Goal: Task Accomplishment & Management: Manage account settings

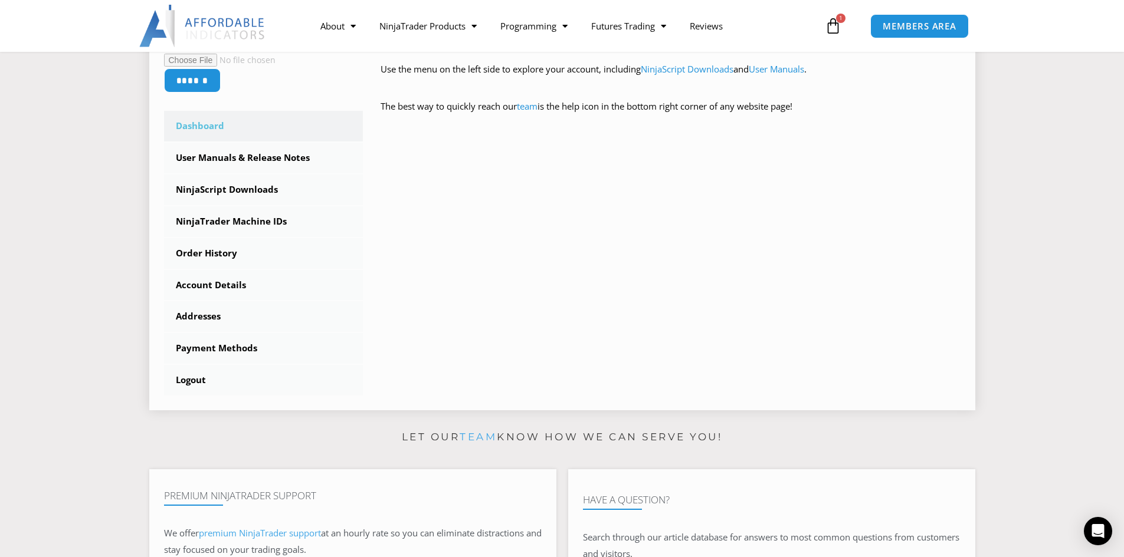
scroll to position [295, 0]
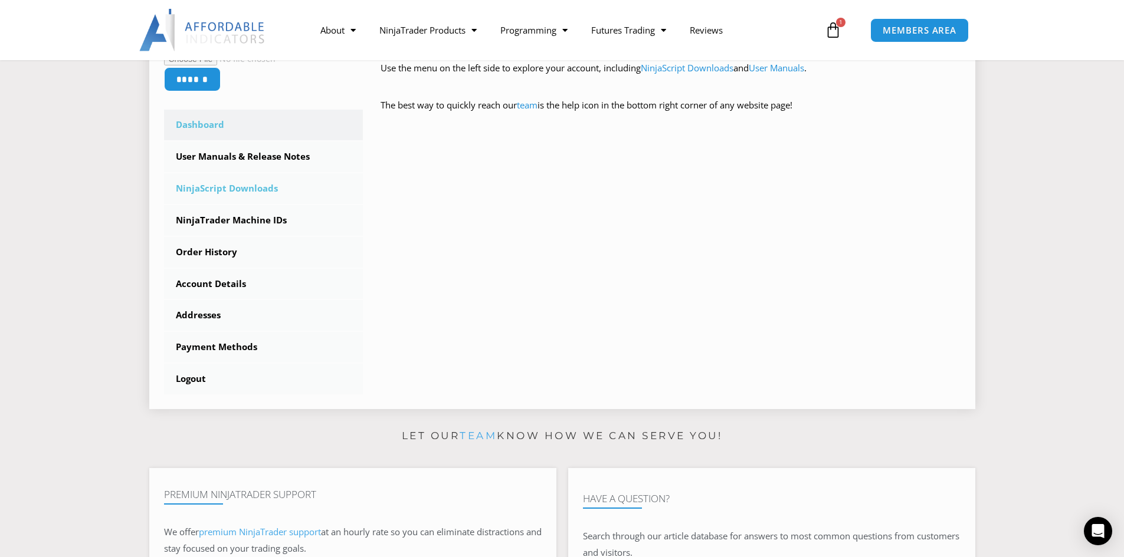
click at [238, 183] on link "NinjaScript Downloads" at bounding box center [263, 188] width 199 height 31
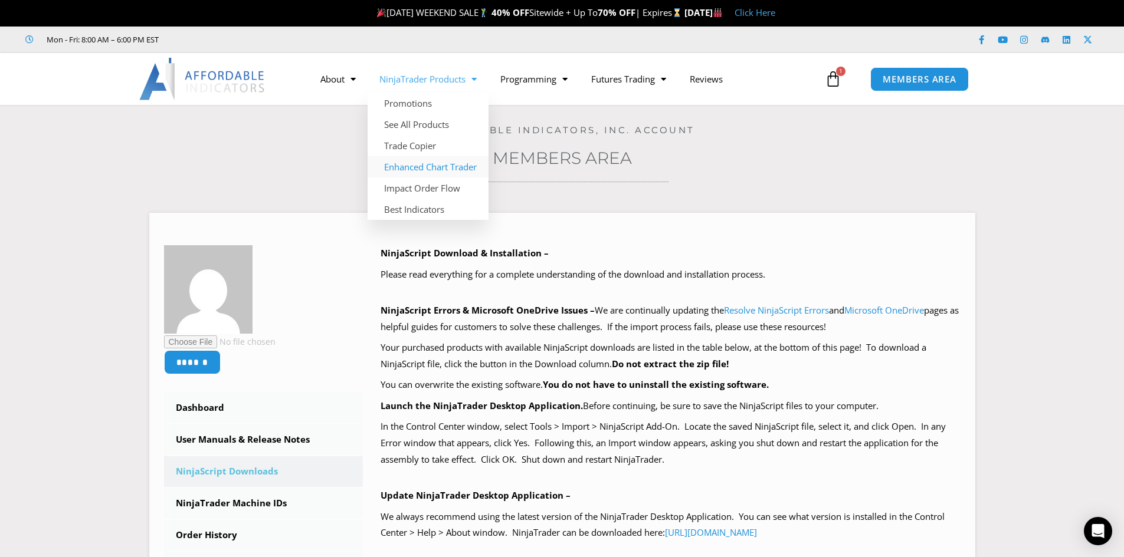
click at [451, 170] on link "Enhanced Chart Trader" at bounding box center [428, 166] width 121 height 21
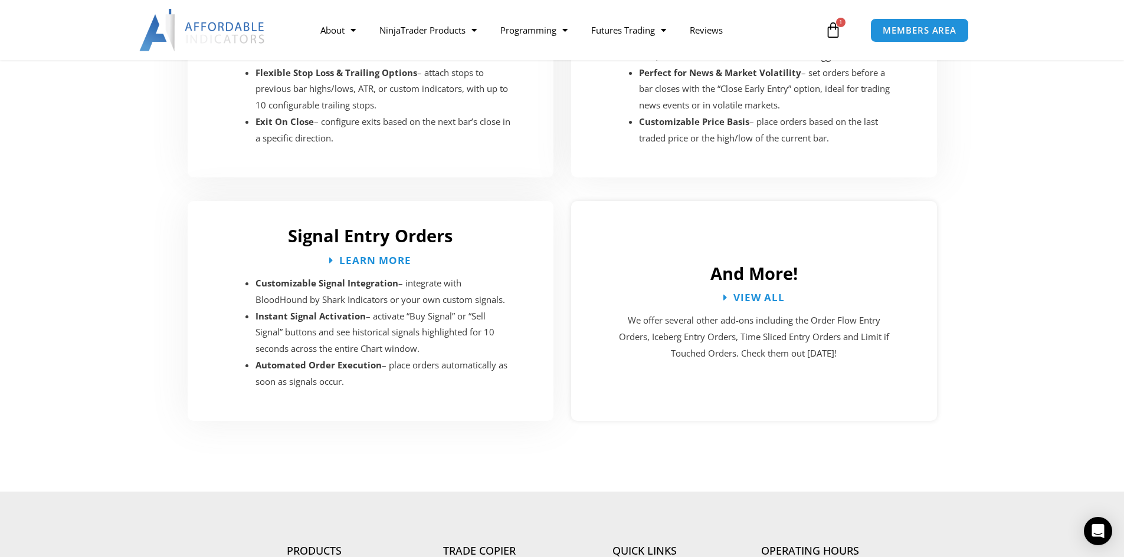
scroll to position [2124, 0]
click at [766, 291] on span "View All" at bounding box center [759, 296] width 57 height 11
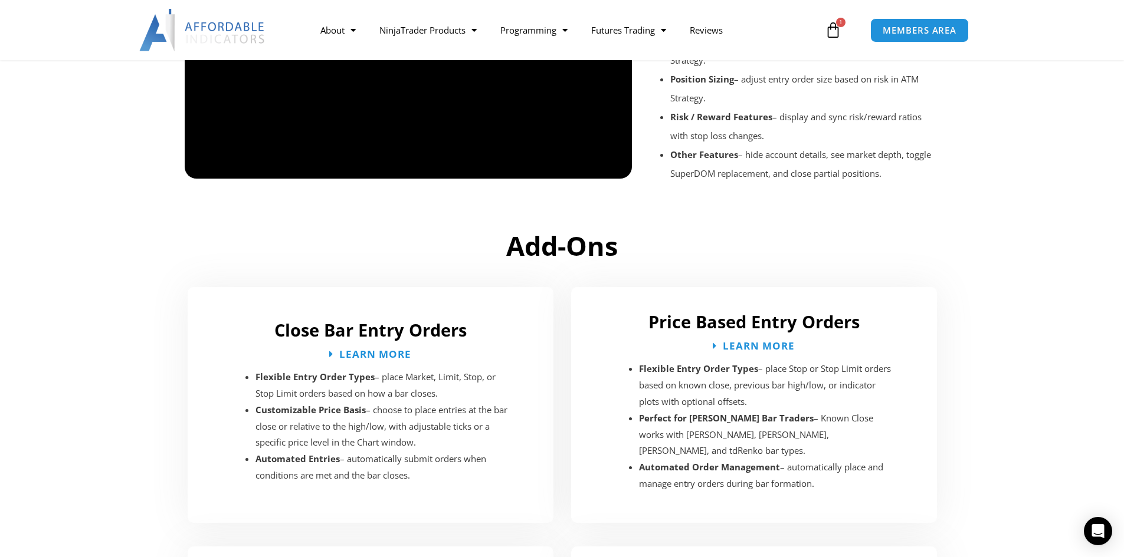
scroll to position [1003, 0]
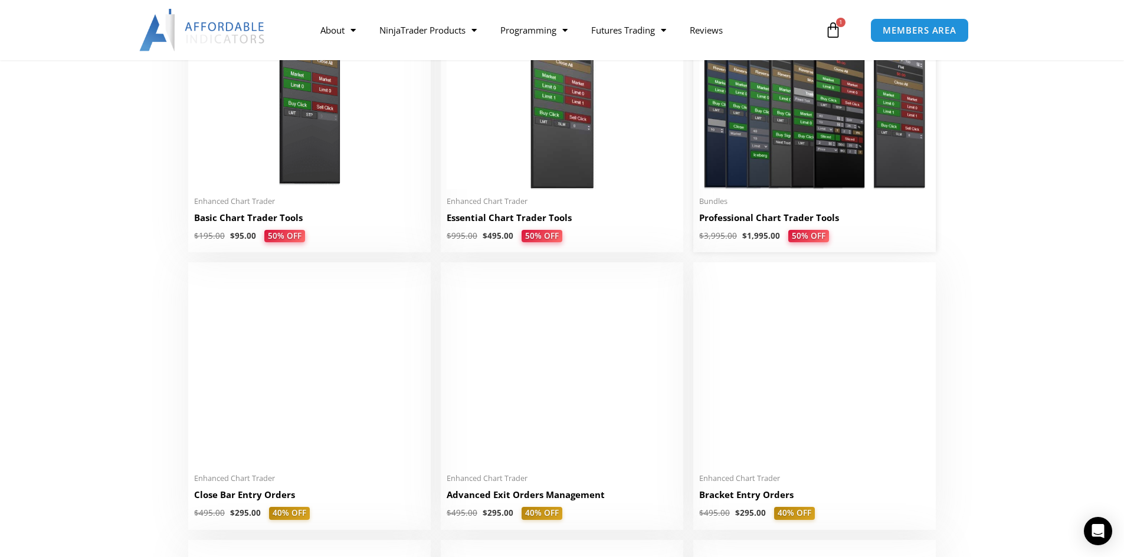
scroll to position [413, 0]
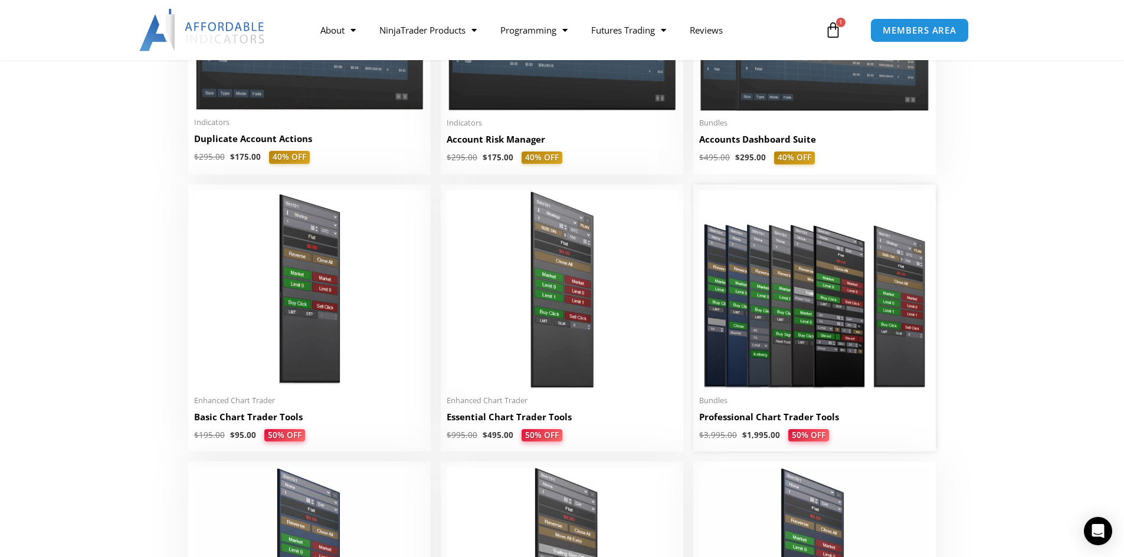
click at [776, 371] on img at bounding box center [814, 290] width 231 height 198
click at [772, 418] on h2 "Professional Chart Trader Tools" at bounding box center [814, 417] width 231 height 12
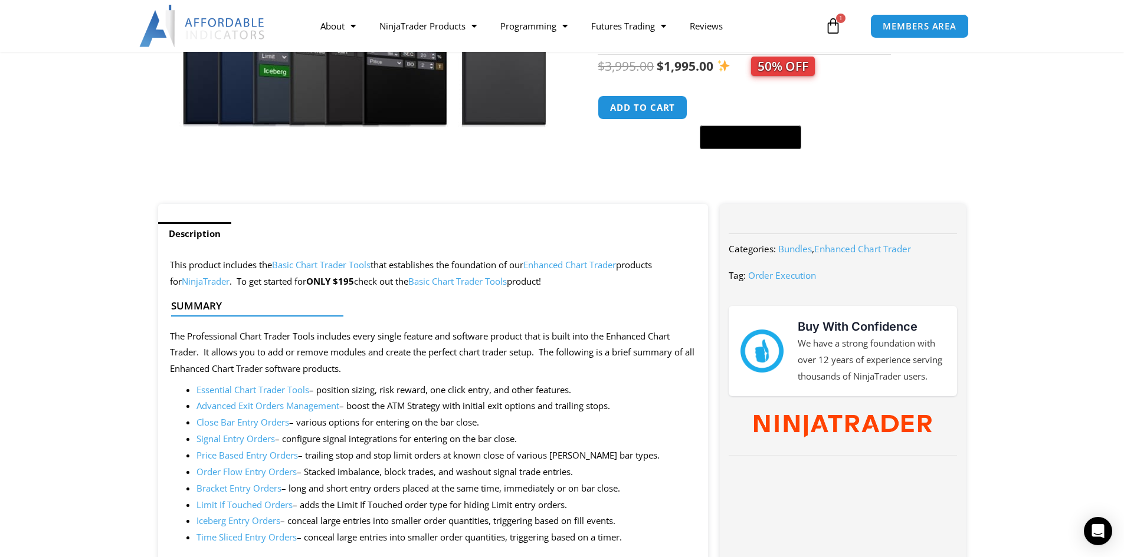
scroll to position [59, 0]
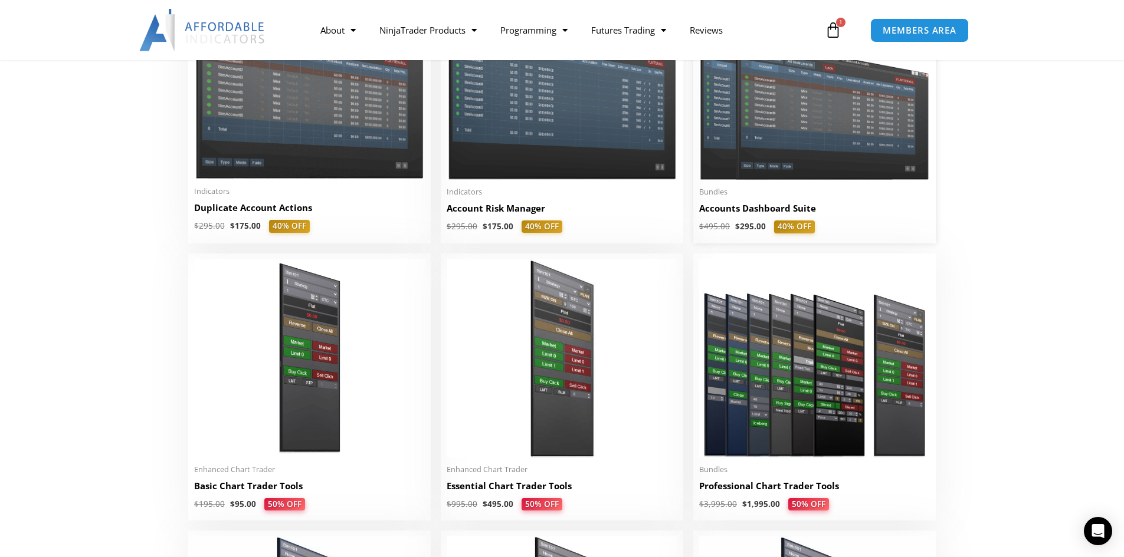
scroll to position [295, 0]
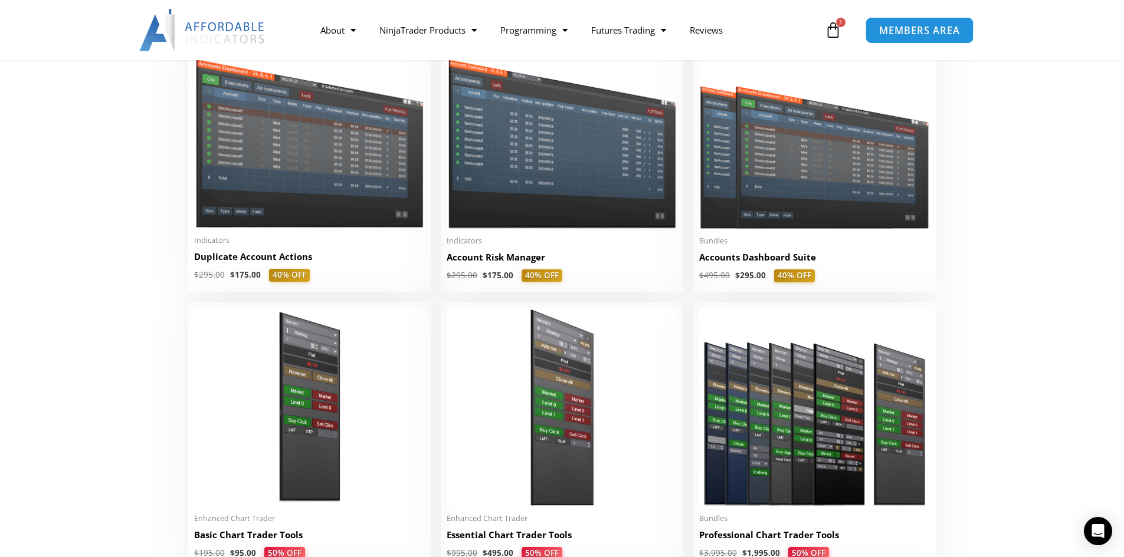
click at [921, 41] on link "MEMBERS AREA" at bounding box center [919, 30] width 108 height 27
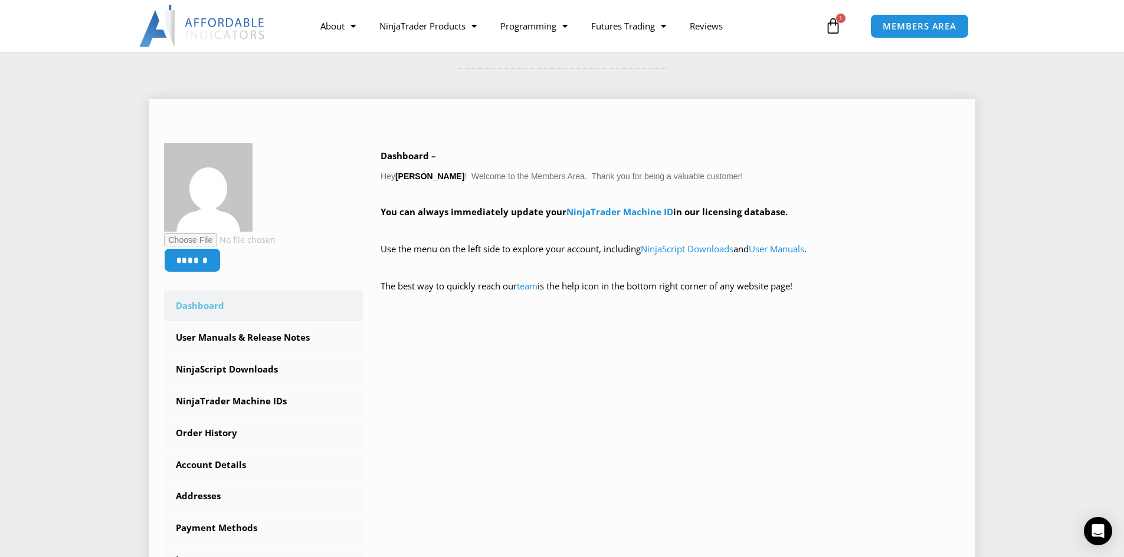
scroll to position [177, 0]
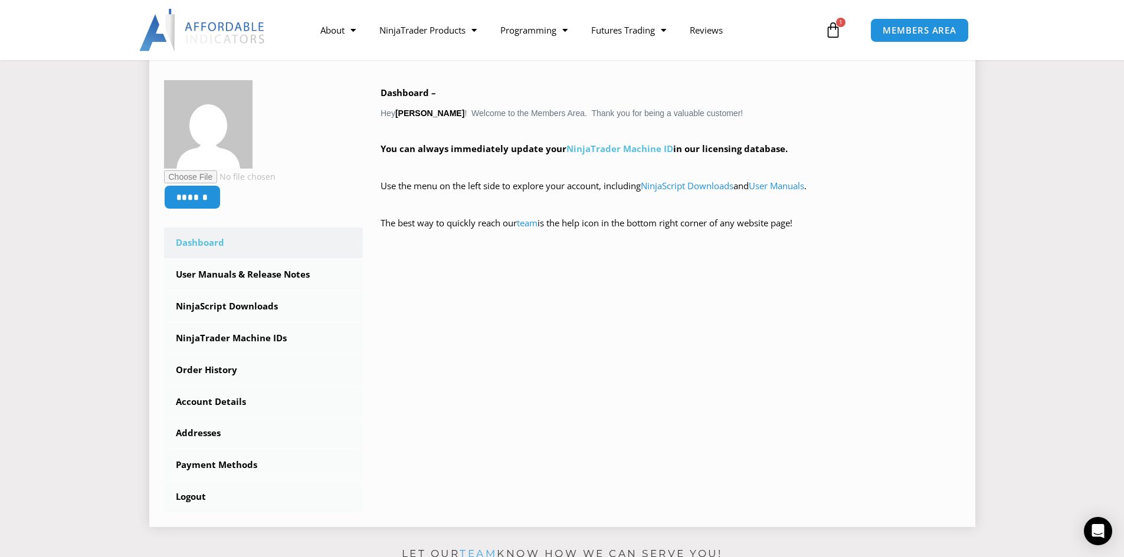
click at [640, 152] on link "NinjaTrader Machine ID" at bounding box center [619, 149] width 107 height 12
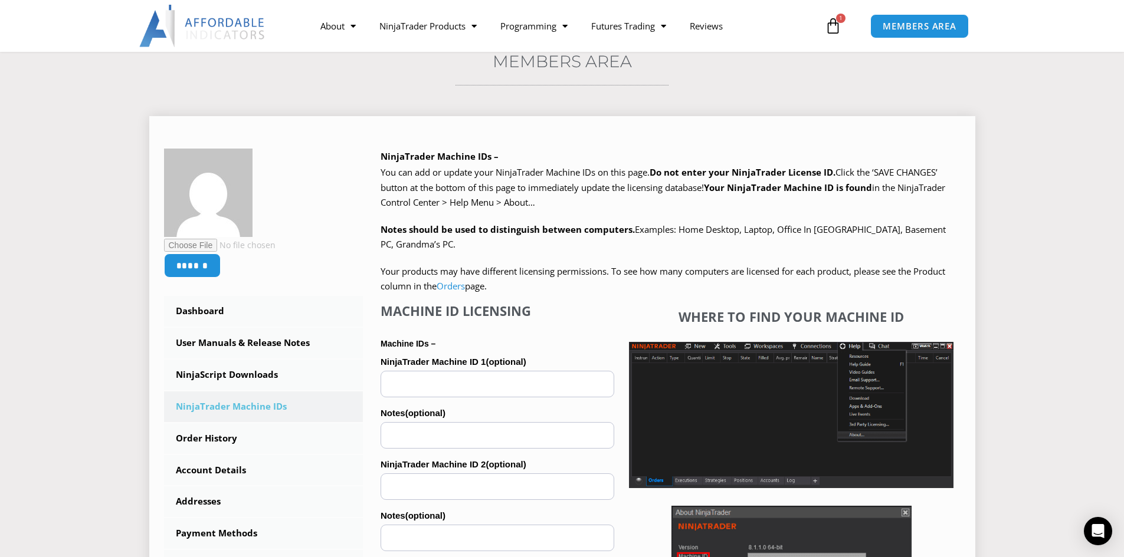
scroll to position [118, 0]
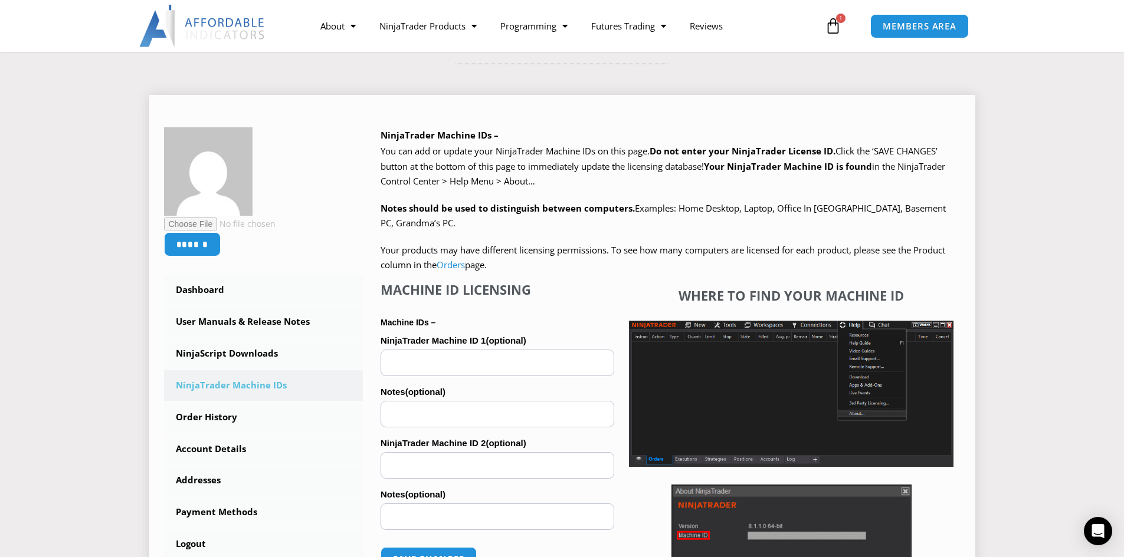
click at [464, 369] on input "NinjaTrader Machine ID 1 (optional)" at bounding box center [497, 363] width 234 height 27
paste input "**********"
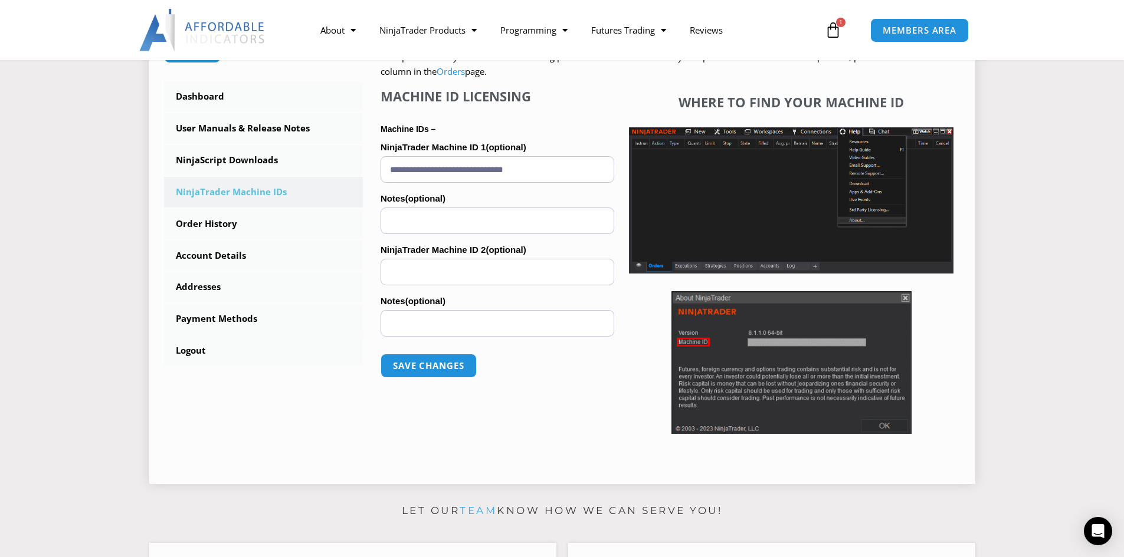
scroll to position [354, 0]
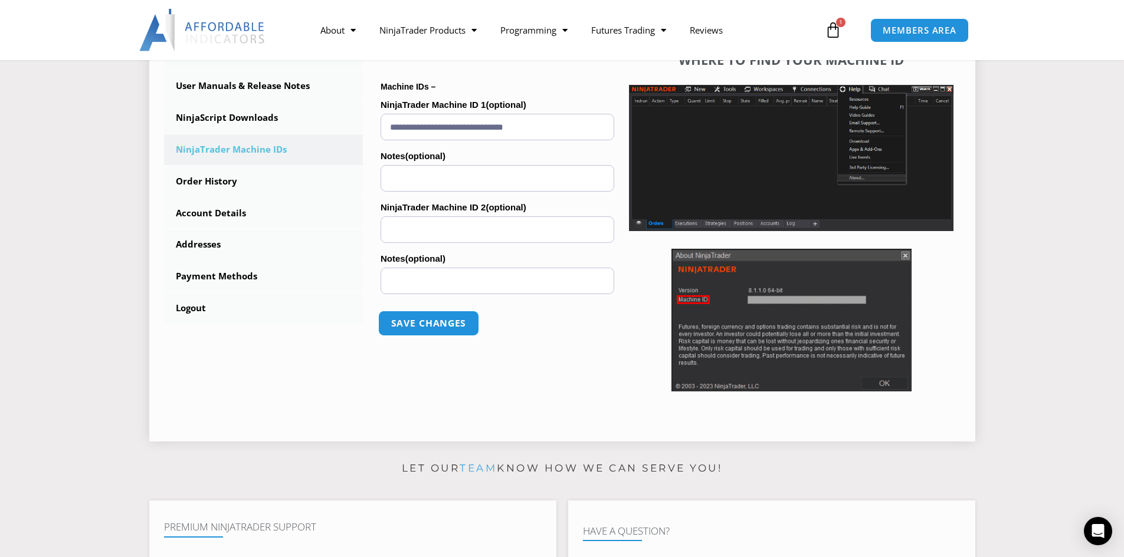
type input "**********"
click at [440, 326] on button "Save changes" at bounding box center [428, 323] width 101 height 25
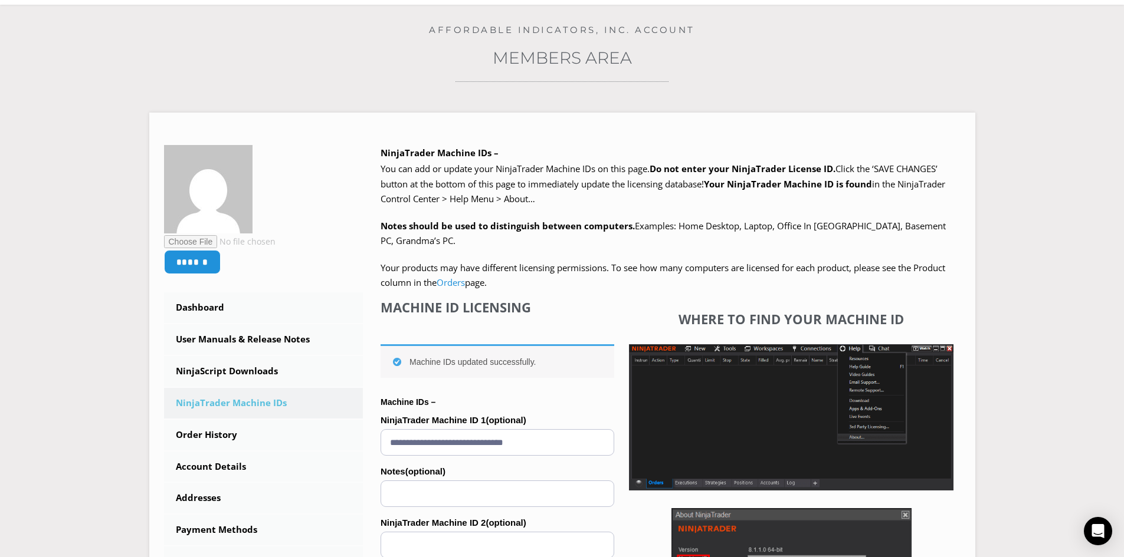
scroll to position [295, 0]
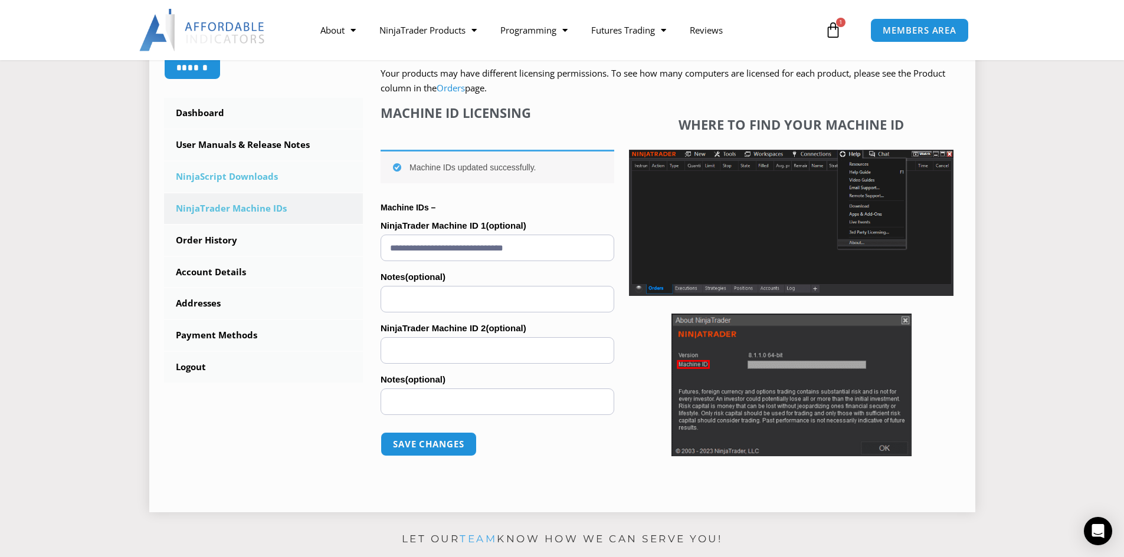
click at [234, 179] on link "NinjaScript Downloads" at bounding box center [263, 177] width 199 height 31
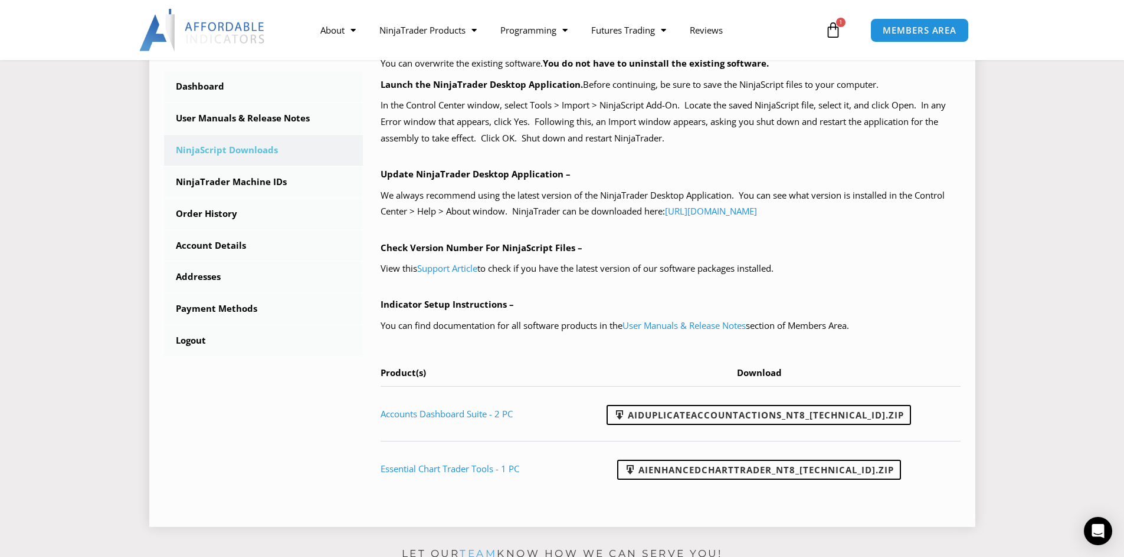
scroll to position [472, 0]
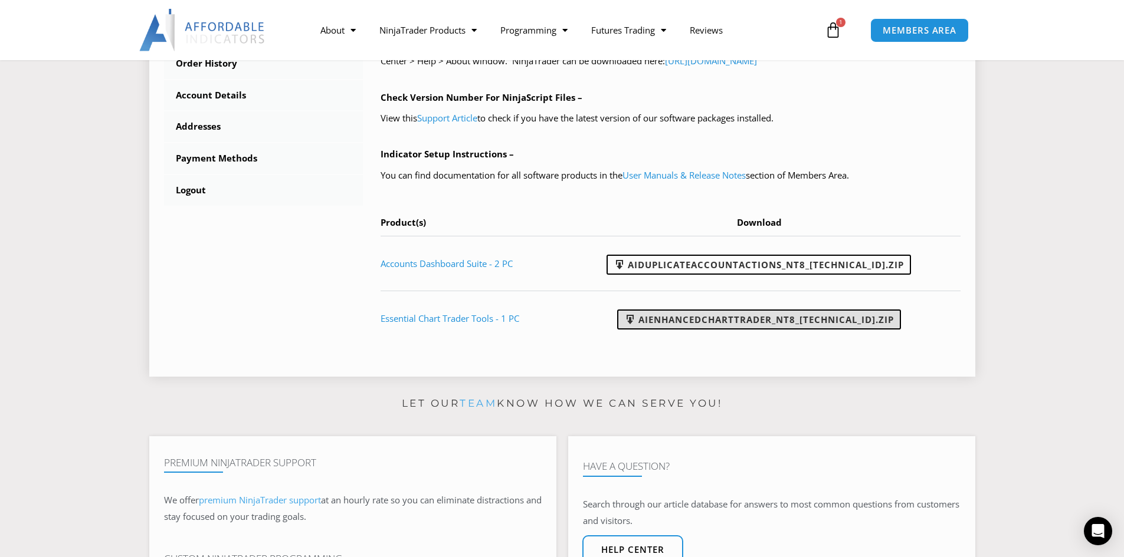
click at [758, 321] on link "AIEnhancedChartTrader_NT8_[TECHNICAL_ID].zip" at bounding box center [759, 320] width 284 height 20
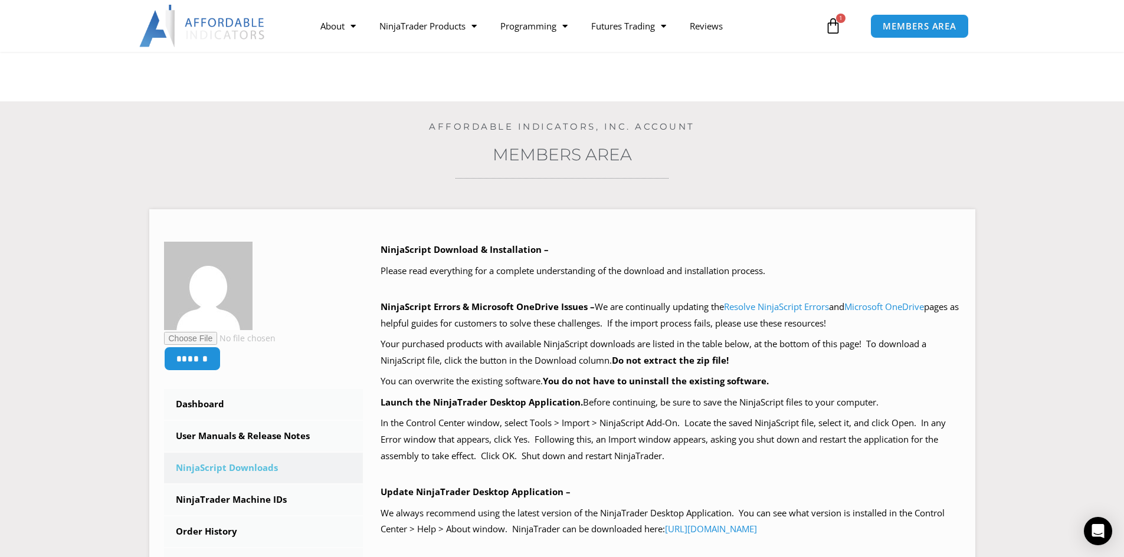
scroll to position [0, 0]
